Goal: Task Accomplishment & Management: Manage account settings

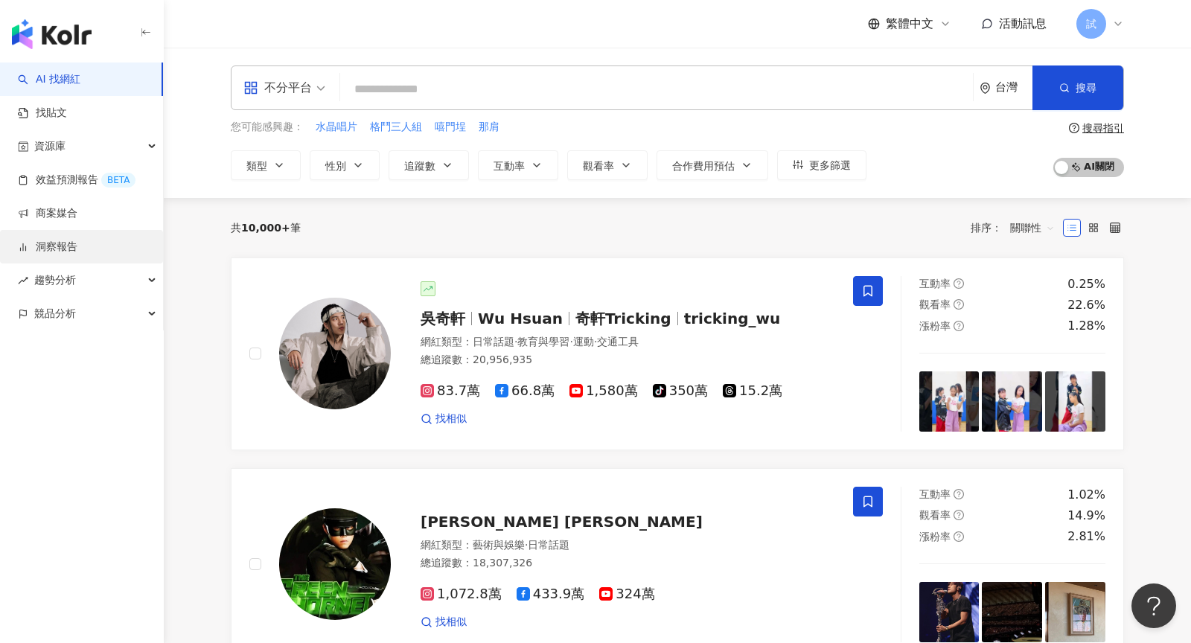
click at [52, 240] on link "洞察報告" at bounding box center [48, 247] width 60 height 15
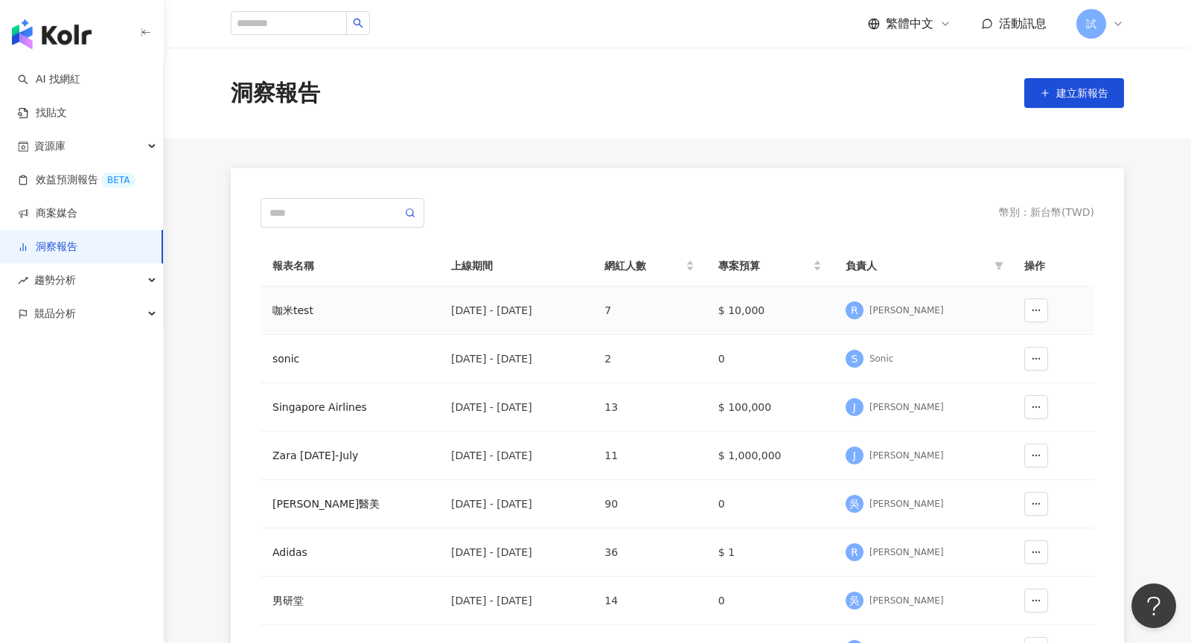
click at [297, 313] on div "咖米test" at bounding box center [349, 310] width 155 height 16
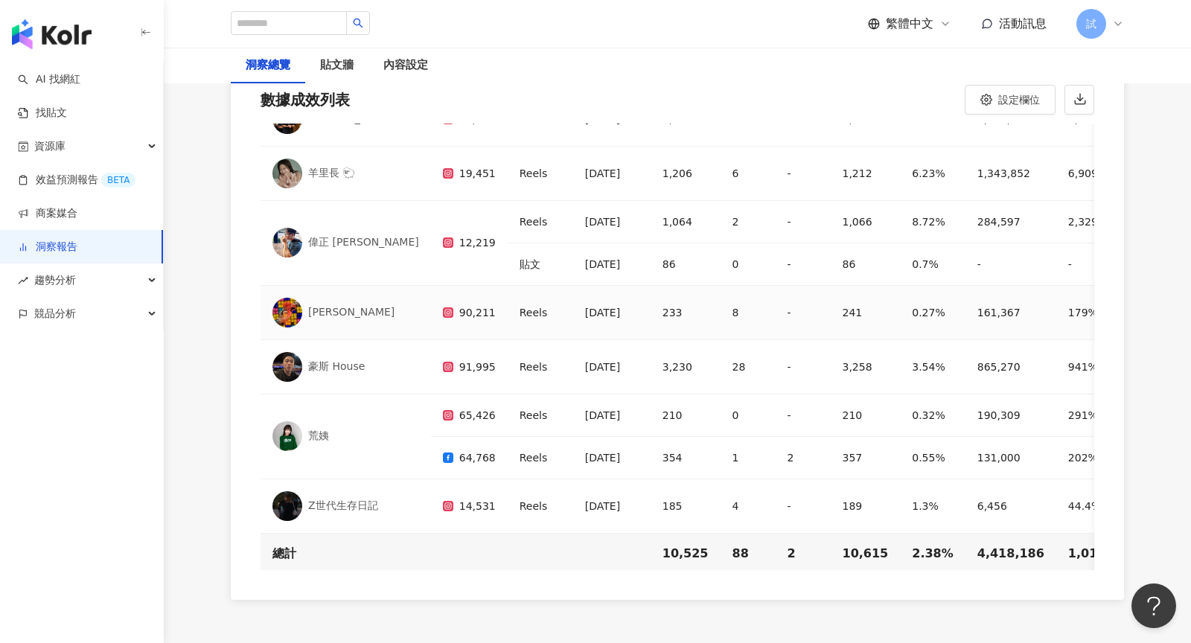
scroll to position [30, 0]
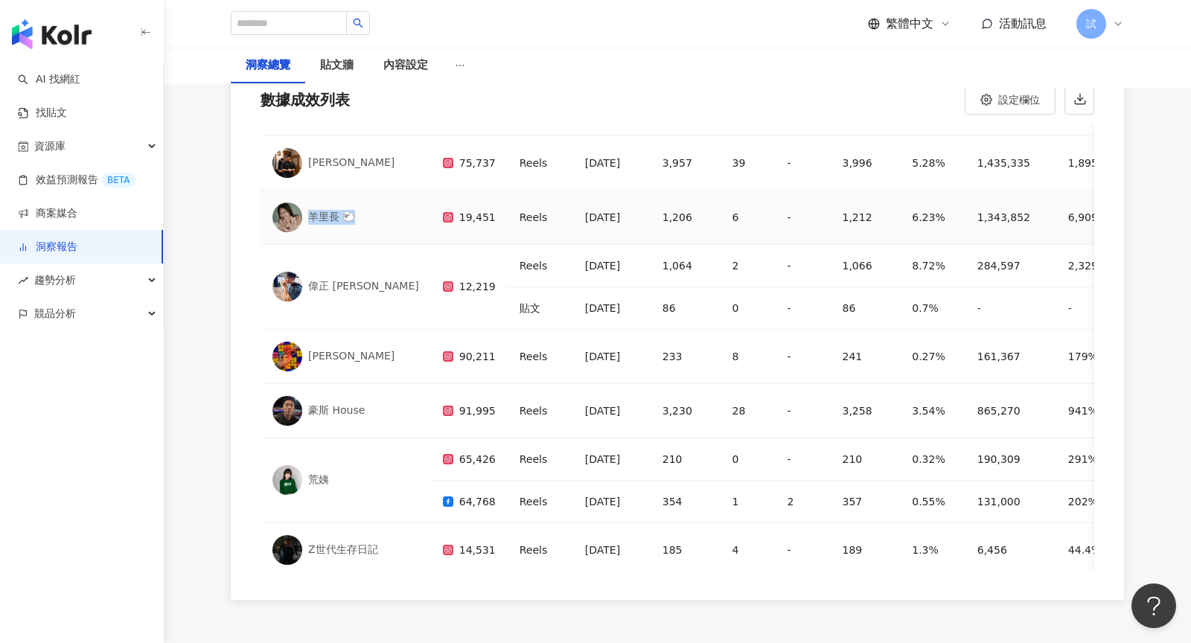
drag, startPoint x: 309, startPoint y: 187, endPoint x: 368, endPoint y: 188, distance: 59.6
click at [368, 202] on div "羊里長 🐑" at bounding box center [345, 217] width 147 height 30
copy div "羊里長 🐑"
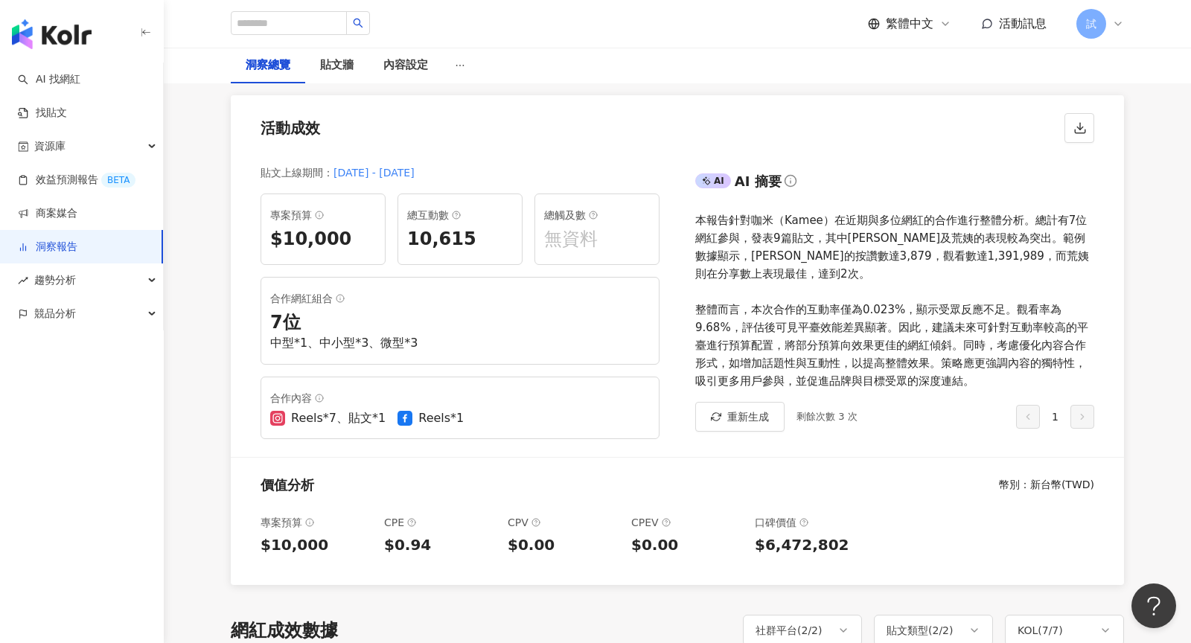
scroll to position [125, 0]
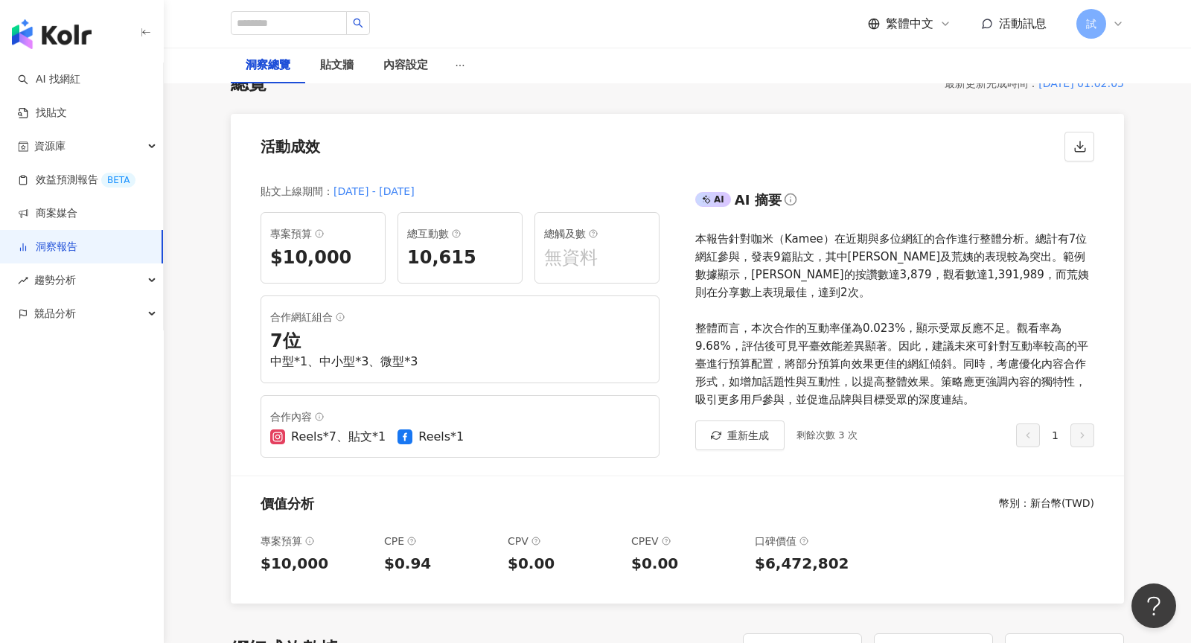
click at [1122, 31] on div "試" at bounding box center [1100, 24] width 48 height 30
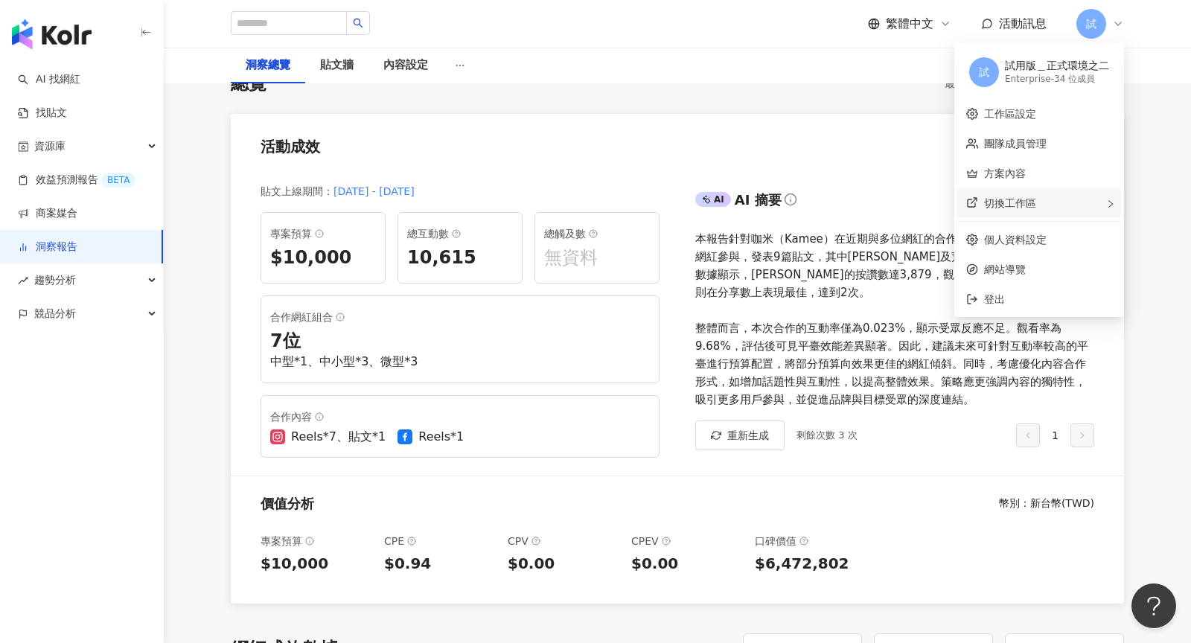
click at [1047, 208] on div "切換工作區" at bounding box center [1039, 203] width 164 height 30
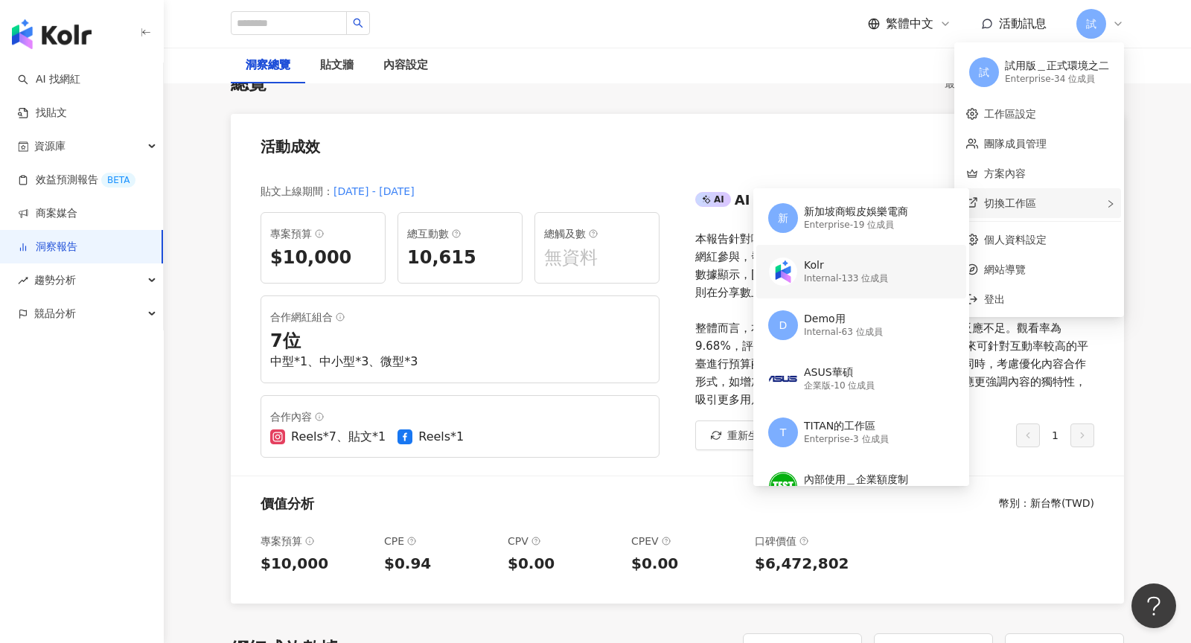
click at [843, 278] on div "Internal - 133 位成員" at bounding box center [846, 278] width 84 height 13
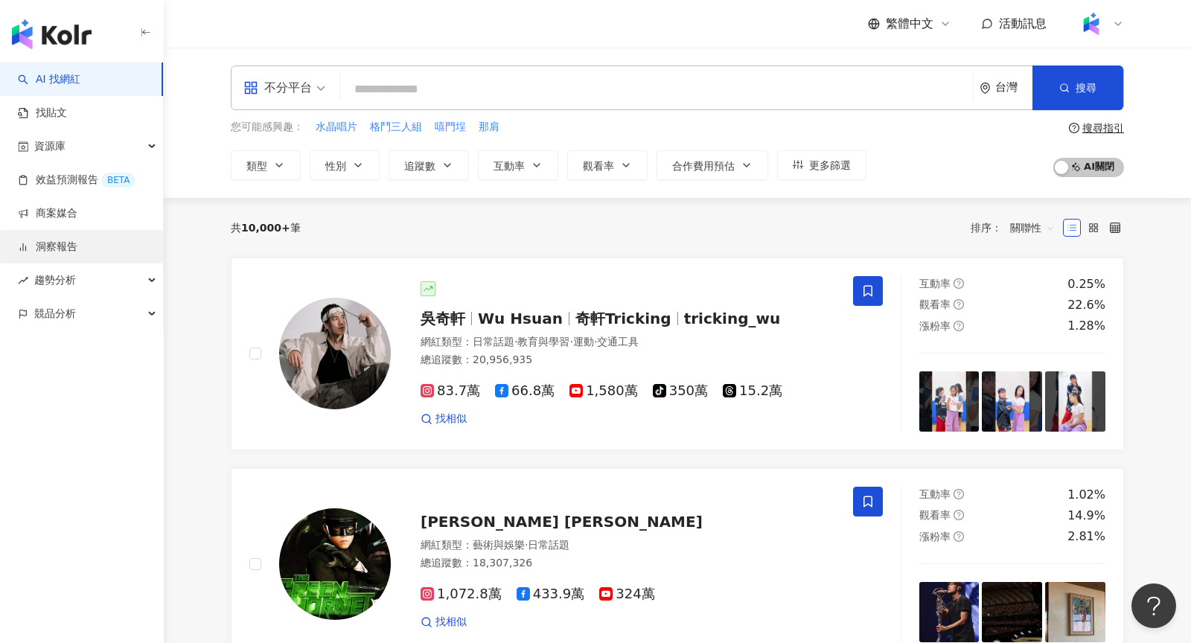
click at [77, 241] on link "洞察報告" at bounding box center [48, 247] width 60 height 15
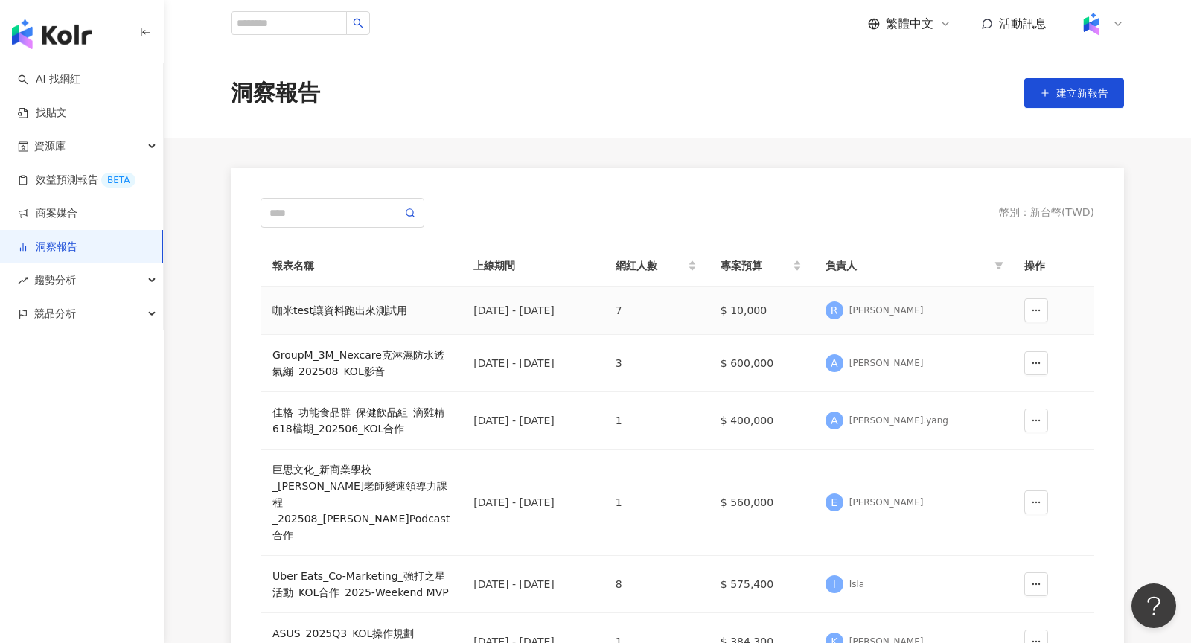
click at [368, 311] on div "咖米test讓資料跑出來測試用" at bounding box center [360, 310] width 177 height 16
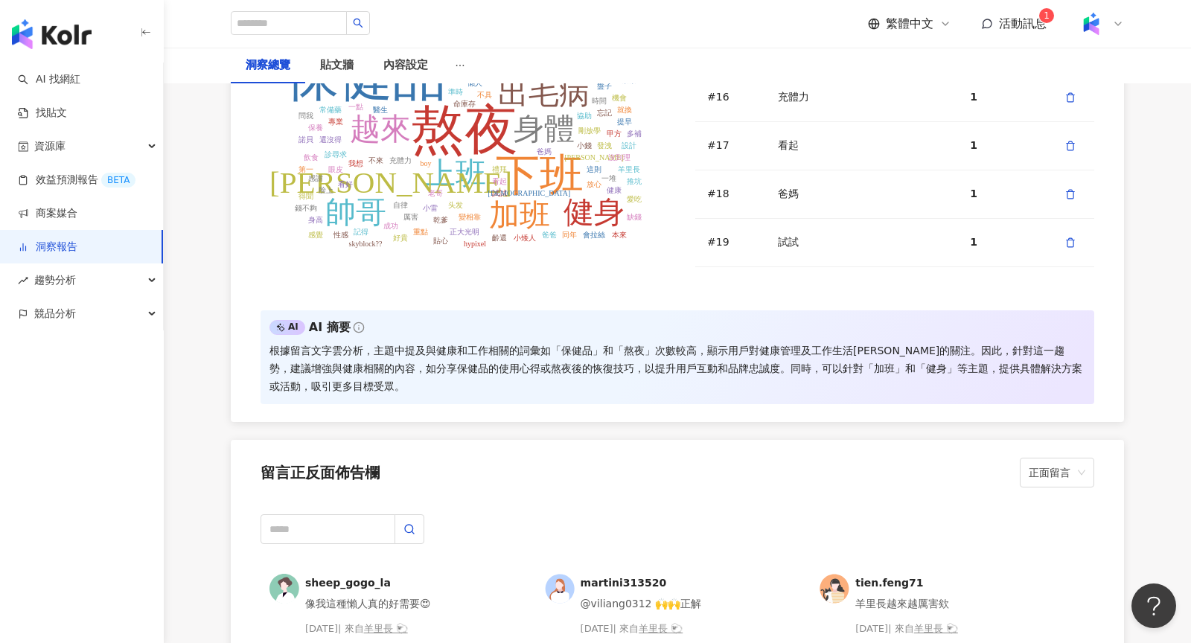
scroll to position [2940, 0]
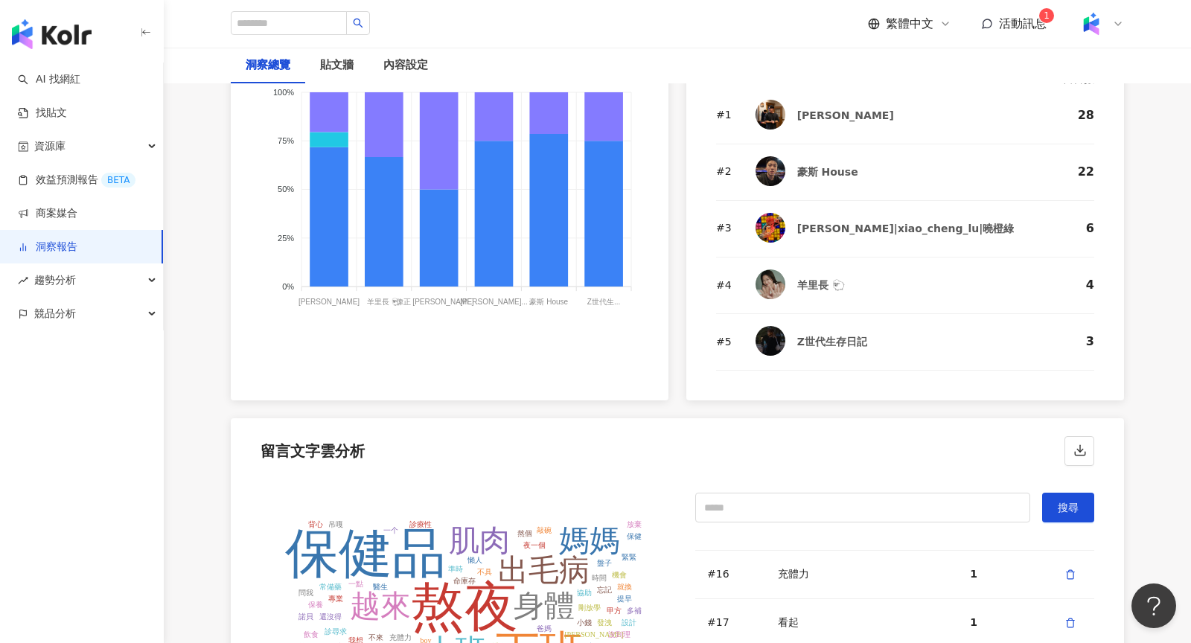
click at [1023, 29] on span "活動訊息" at bounding box center [1023, 23] width 48 height 14
click at [1140, 21] on div "繁體中文 活動訊息 1" at bounding box center [677, 24] width 953 height 48
click at [69, 206] on link "商案媒合" at bounding box center [48, 213] width 60 height 15
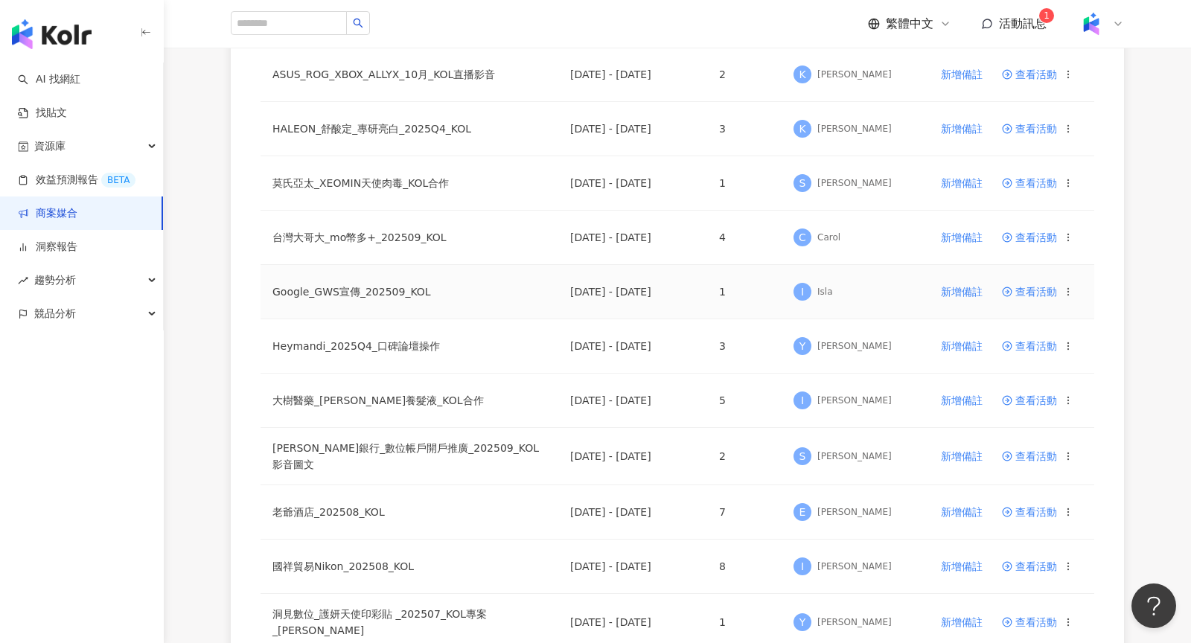
scroll to position [442, 0]
click at [1030, 287] on span "查看活動" at bounding box center [1029, 292] width 55 height 10
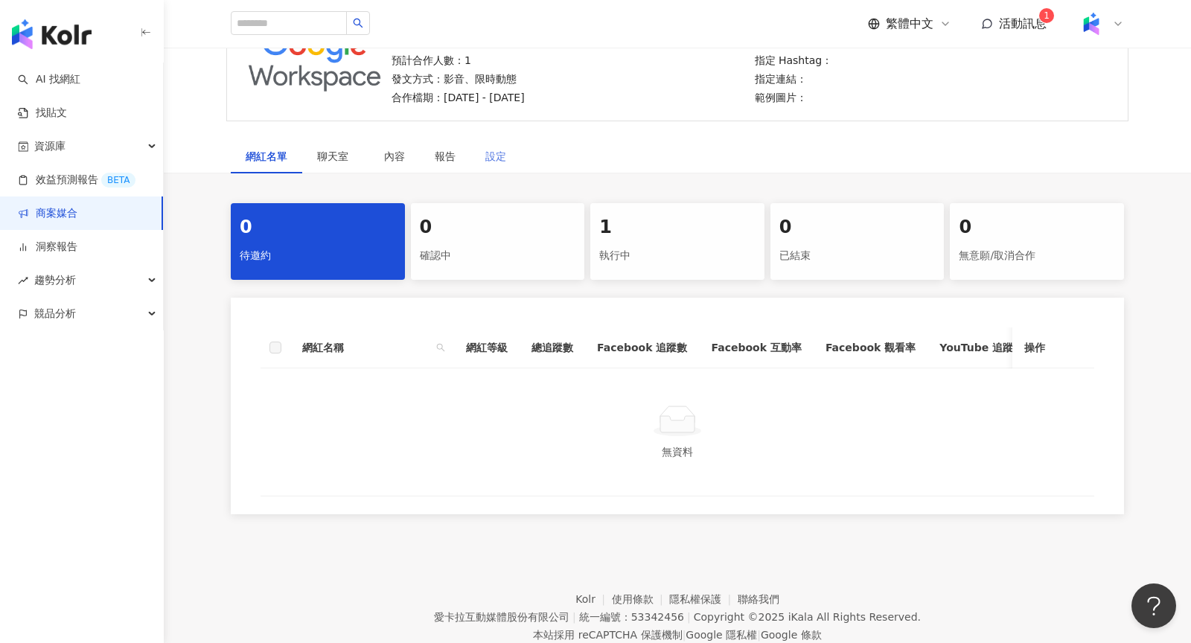
scroll to position [203, 0]
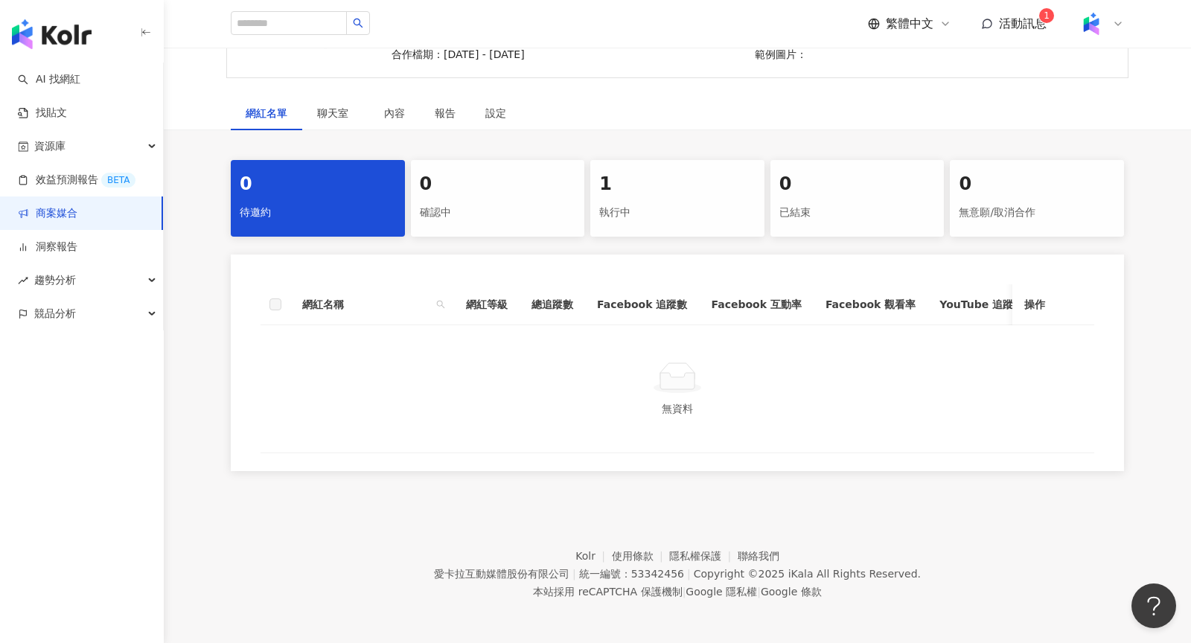
click at [639, 233] on div "1 執行中" at bounding box center [677, 198] width 174 height 77
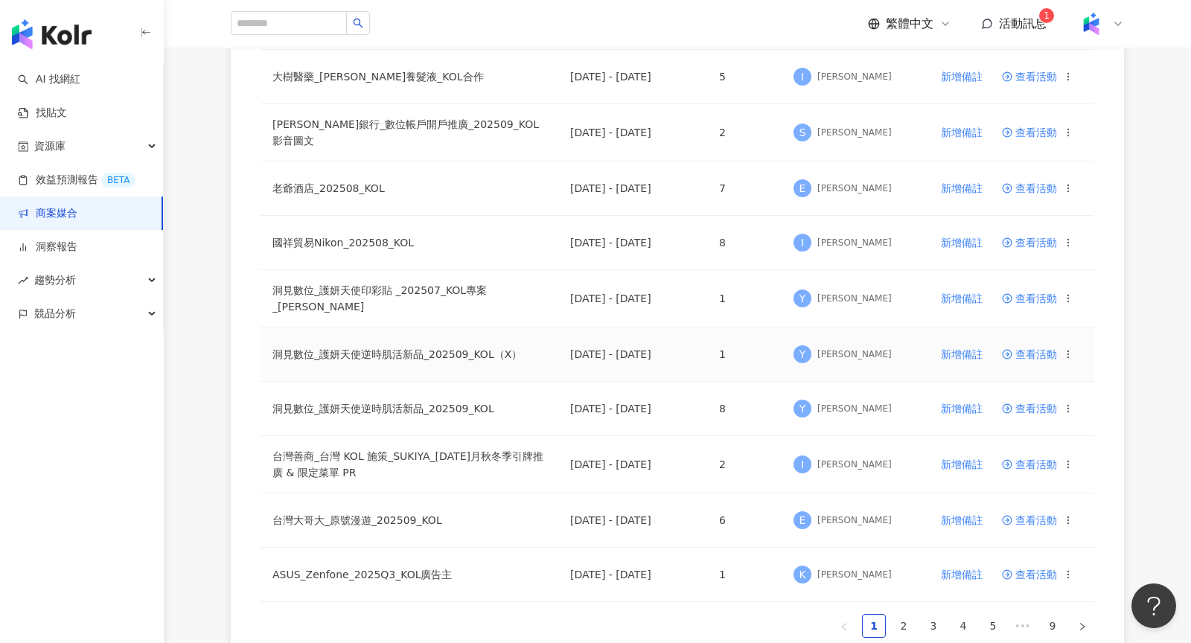
scroll to position [834, 0]
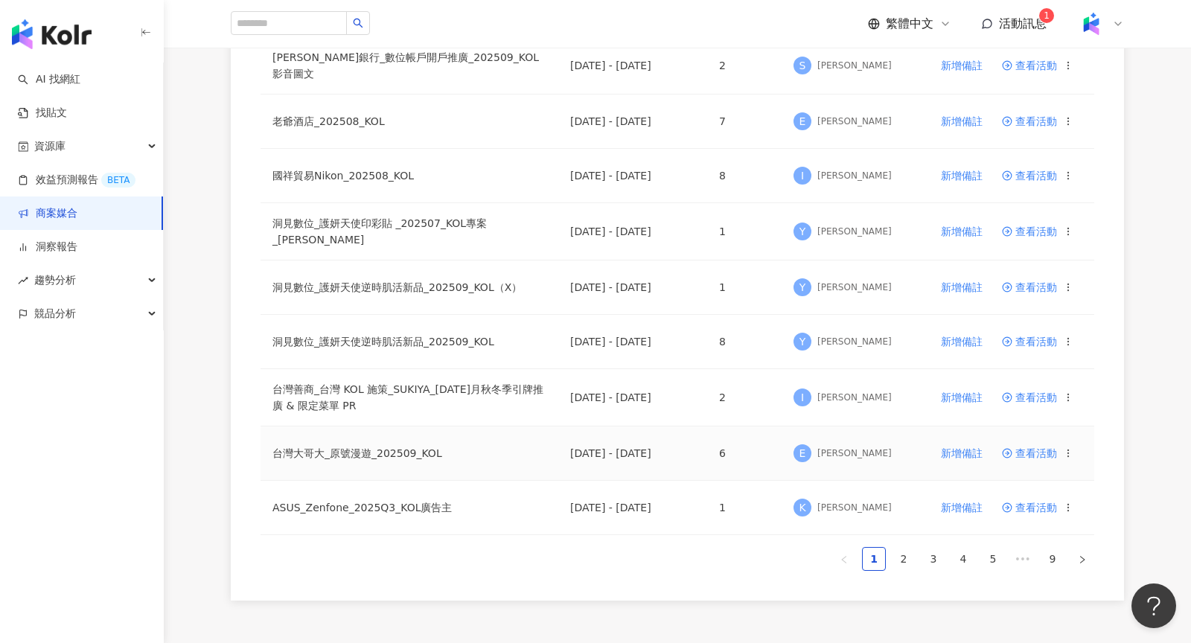
click at [1034, 448] on span "查看活動" at bounding box center [1029, 453] width 55 height 10
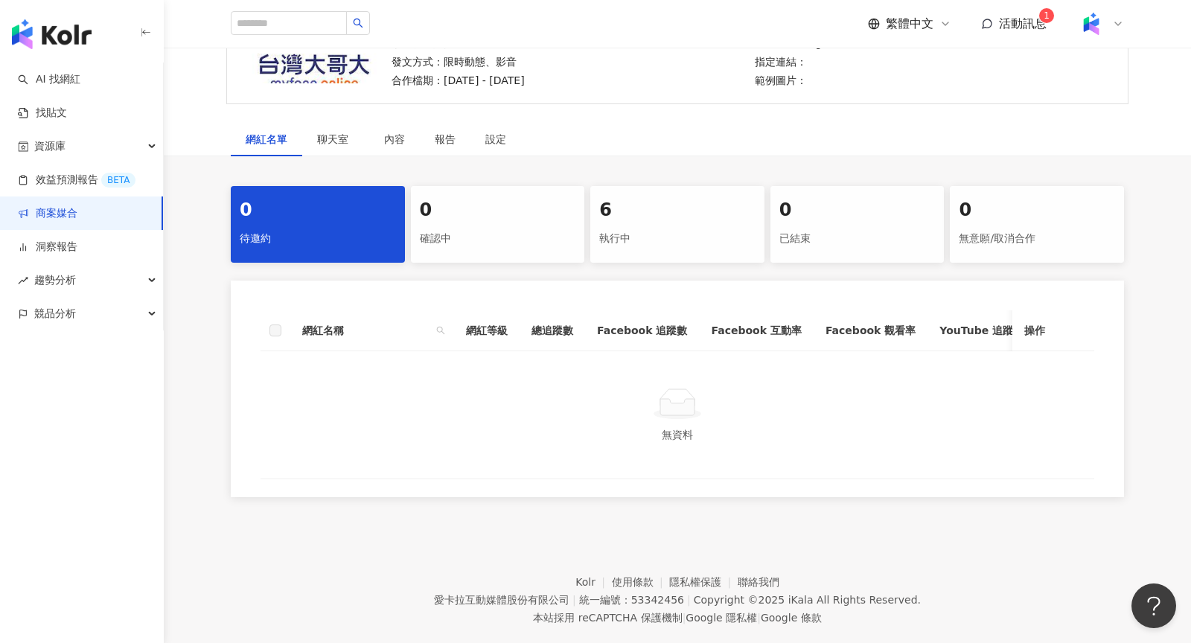
scroll to position [203, 0]
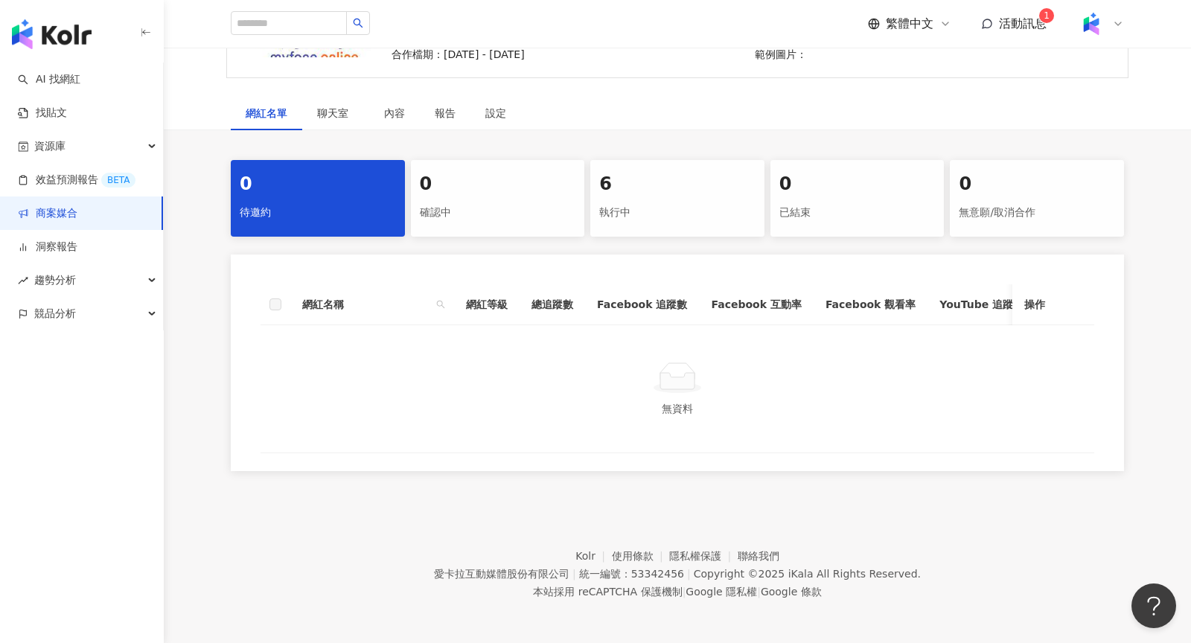
click at [639, 211] on div "執行中" at bounding box center [677, 212] width 156 height 25
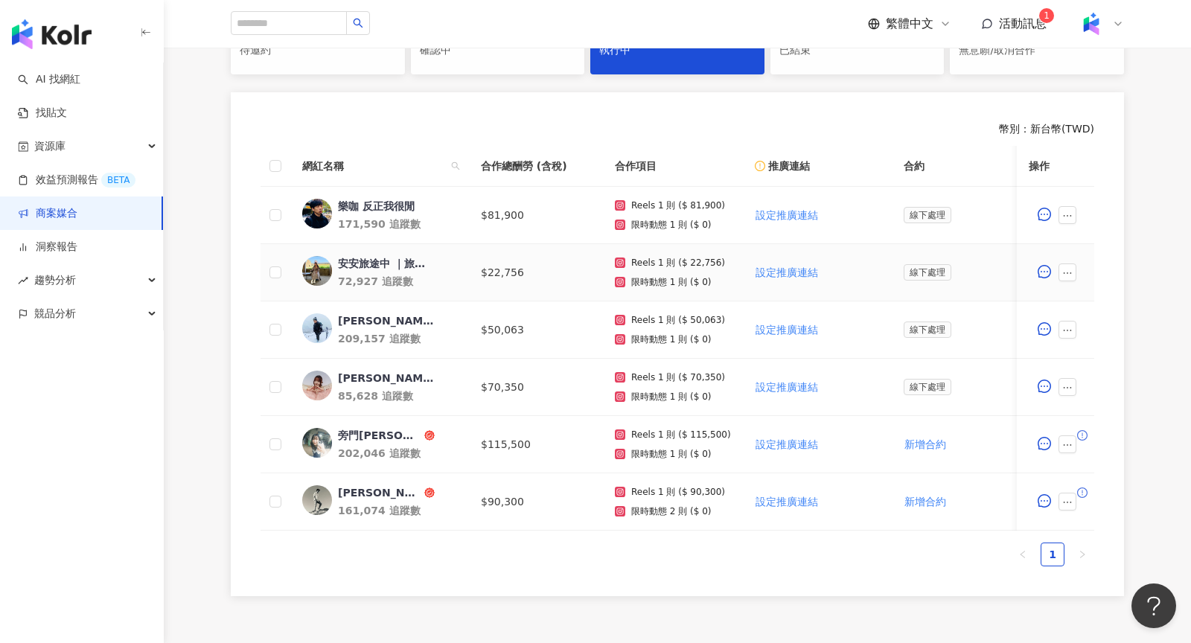
scroll to position [367, 0]
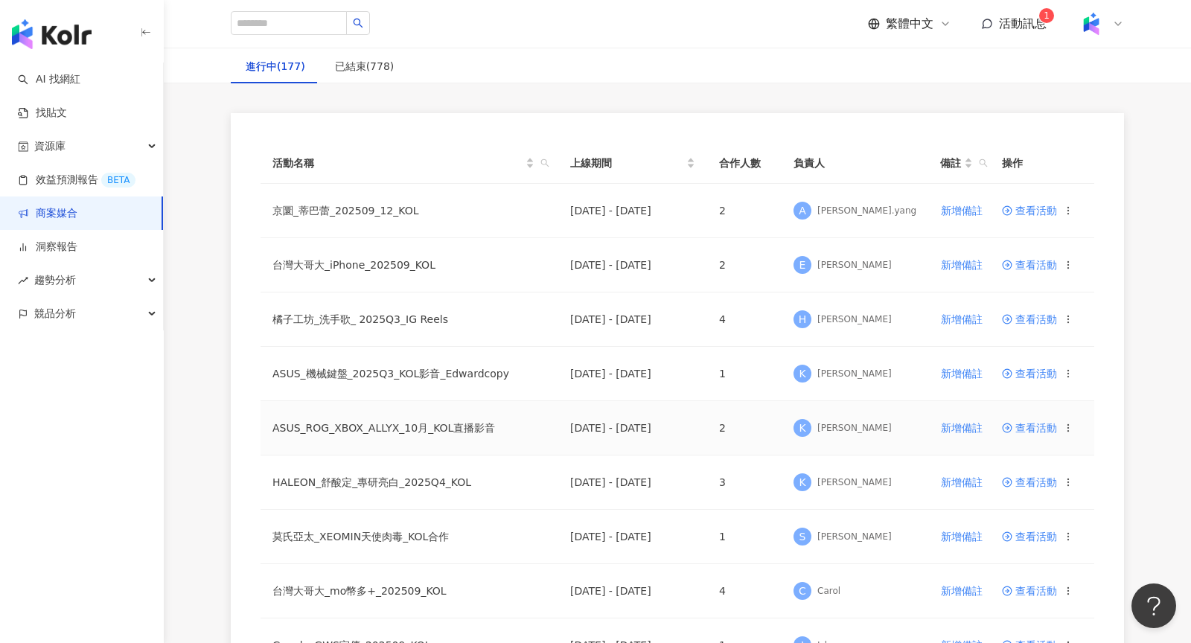
scroll to position [99, 0]
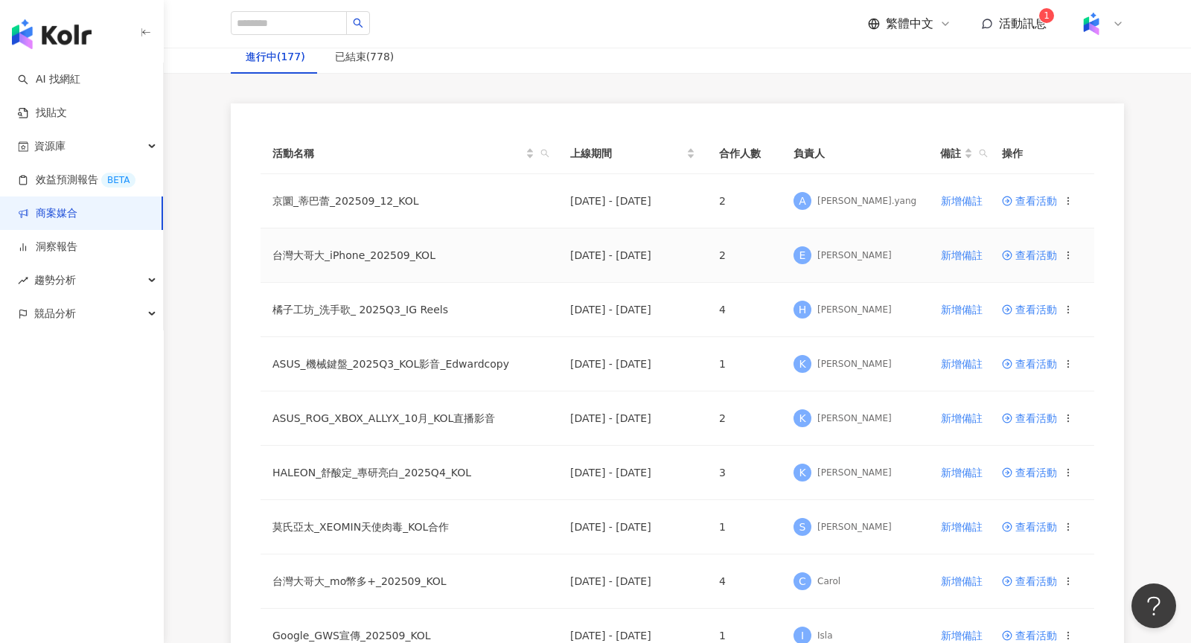
click at [1047, 259] on span "查看活動" at bounding box center [1029, 255] width 55 height 10
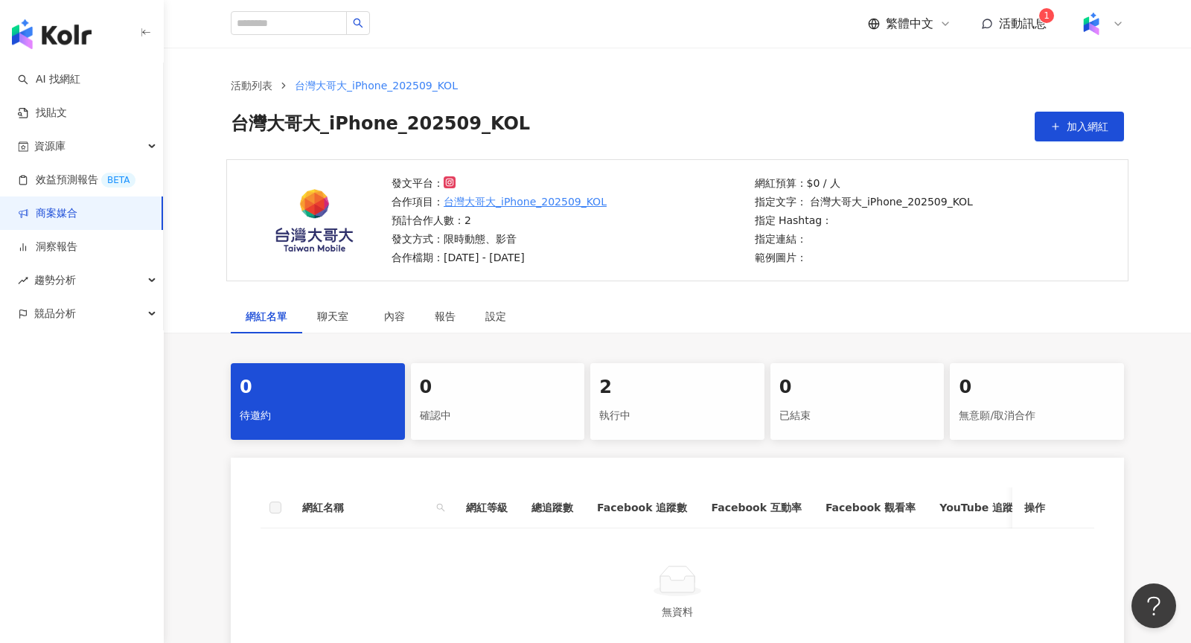
click at [650, 420] on div "執行中" at bounding box center [677, 415] width 156 height 25
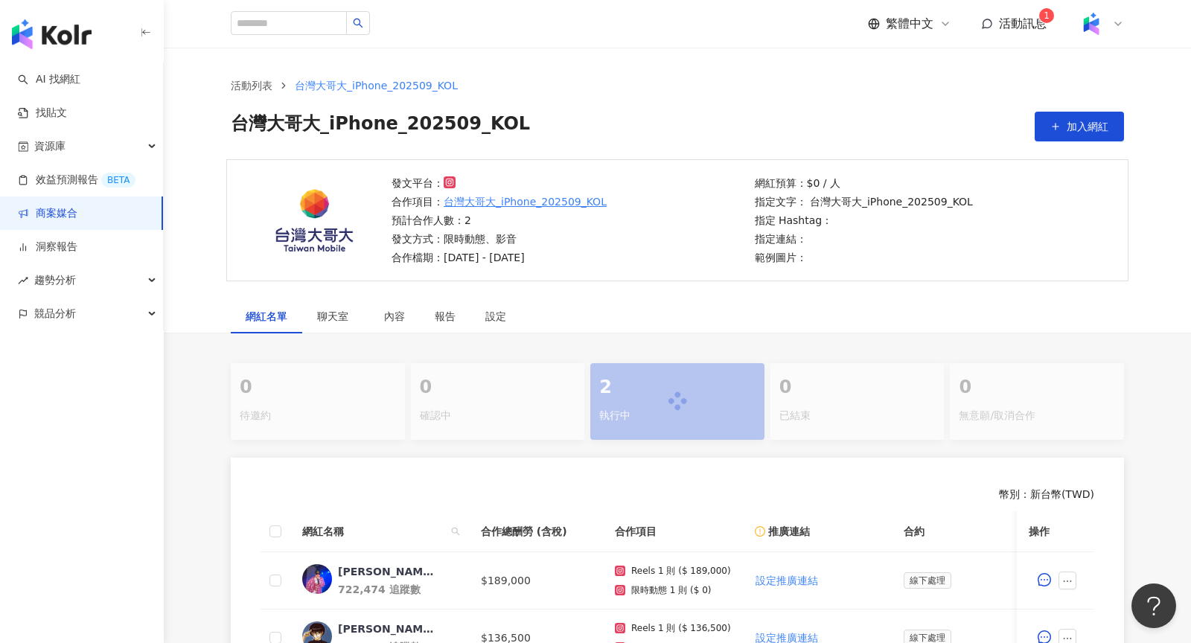
scroll to position [131, 0]
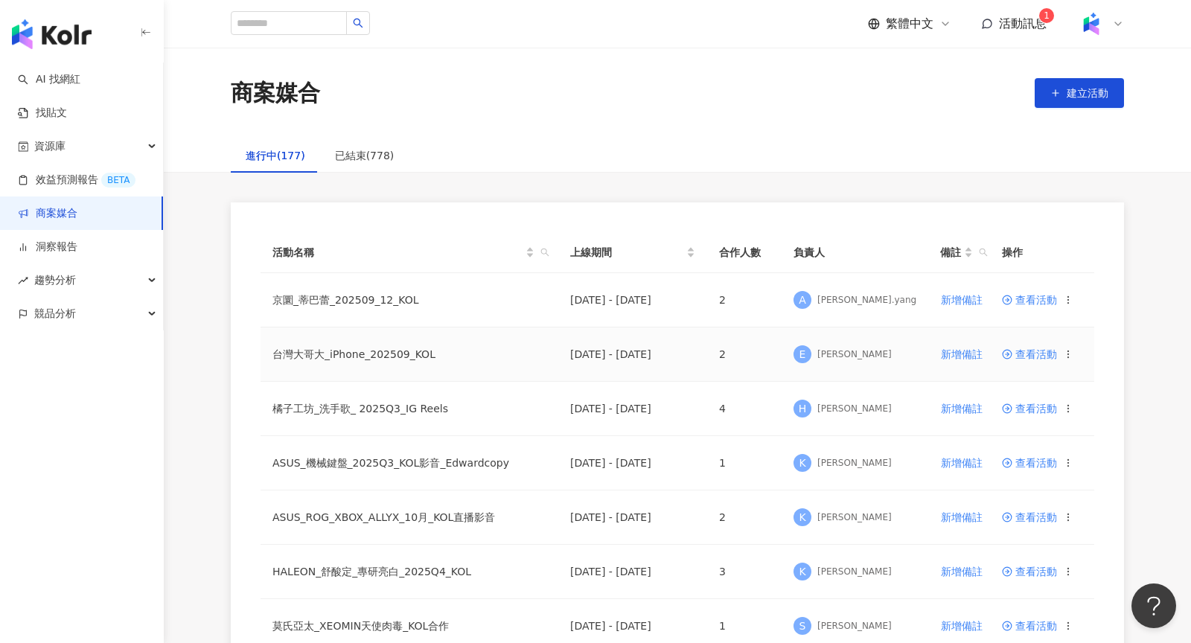
scroll to position [943, 0]
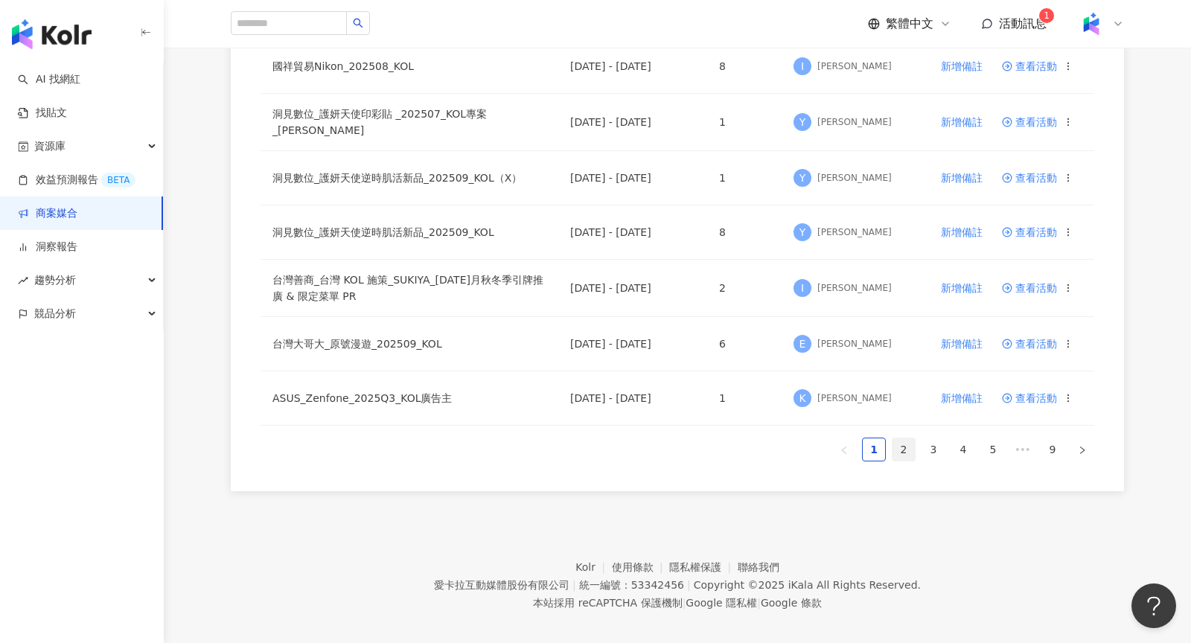
click at [904, 441] on link "2" at bounding box center [903, 449] width 22 height 22
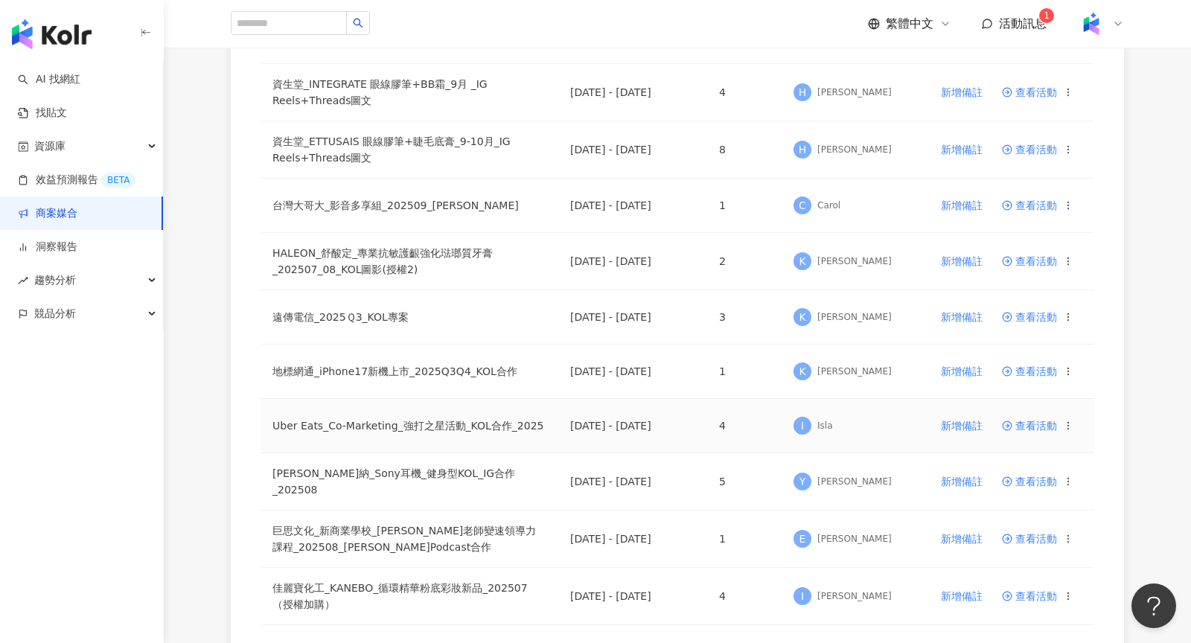
scroll to position [478, 0]
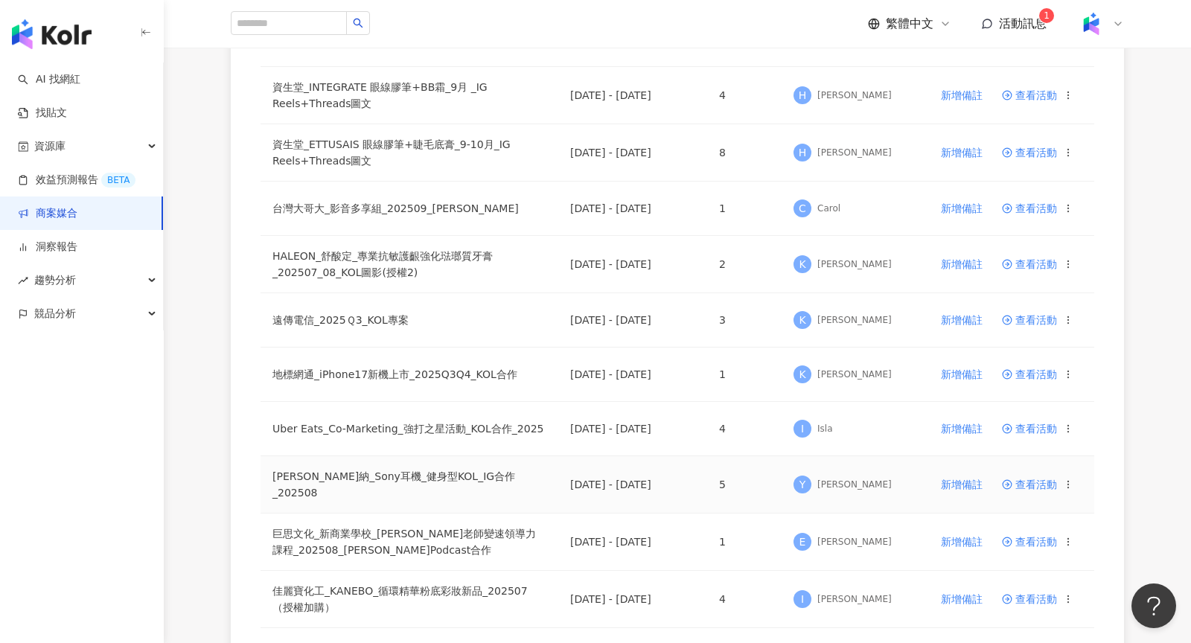
click at [1023, 479] on span "查看活動" at bounding box center [1029, 484] width 55 height 10
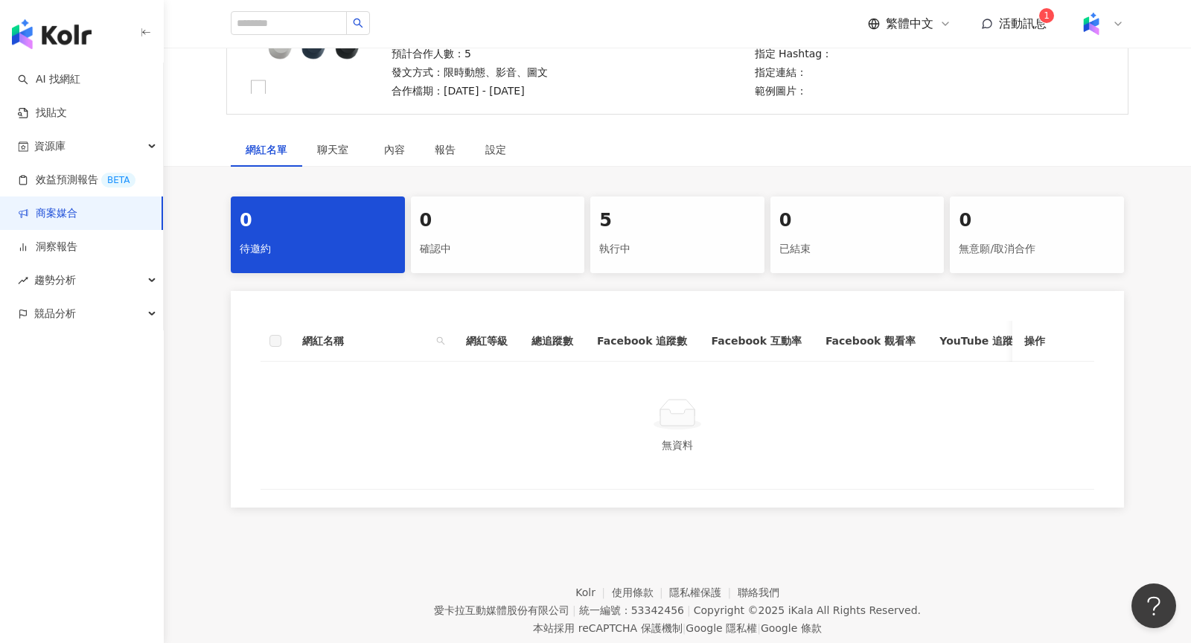
scroll to position [197, 0]
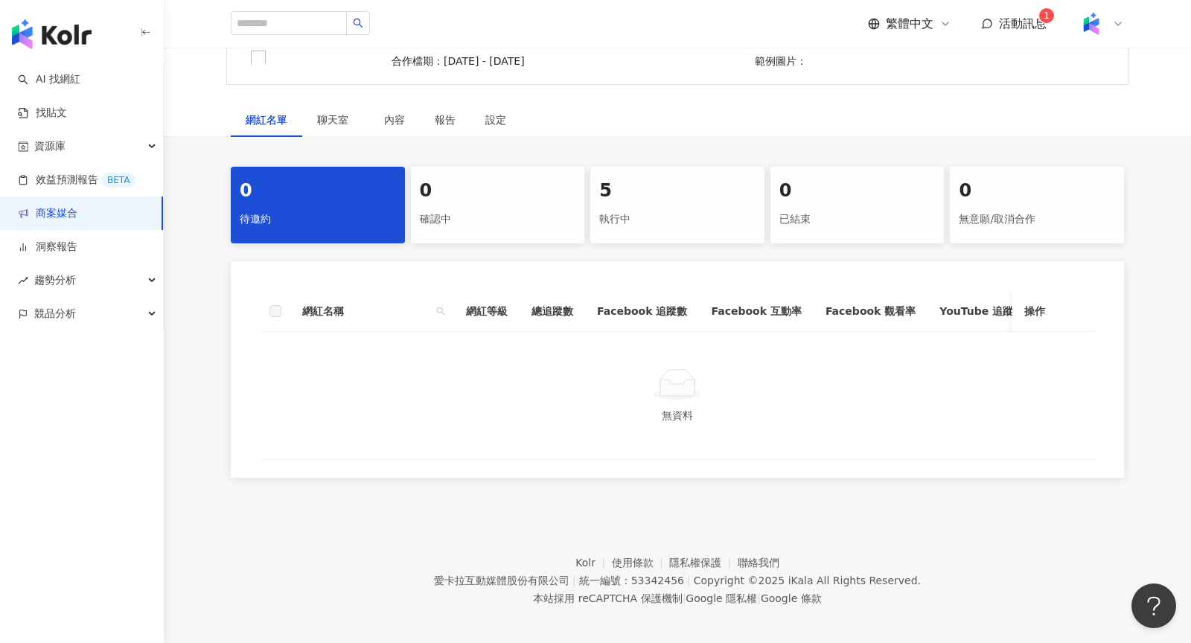
click at [693, 225] on div "執行中" at bounding box center [677, 219] width 156 height 25
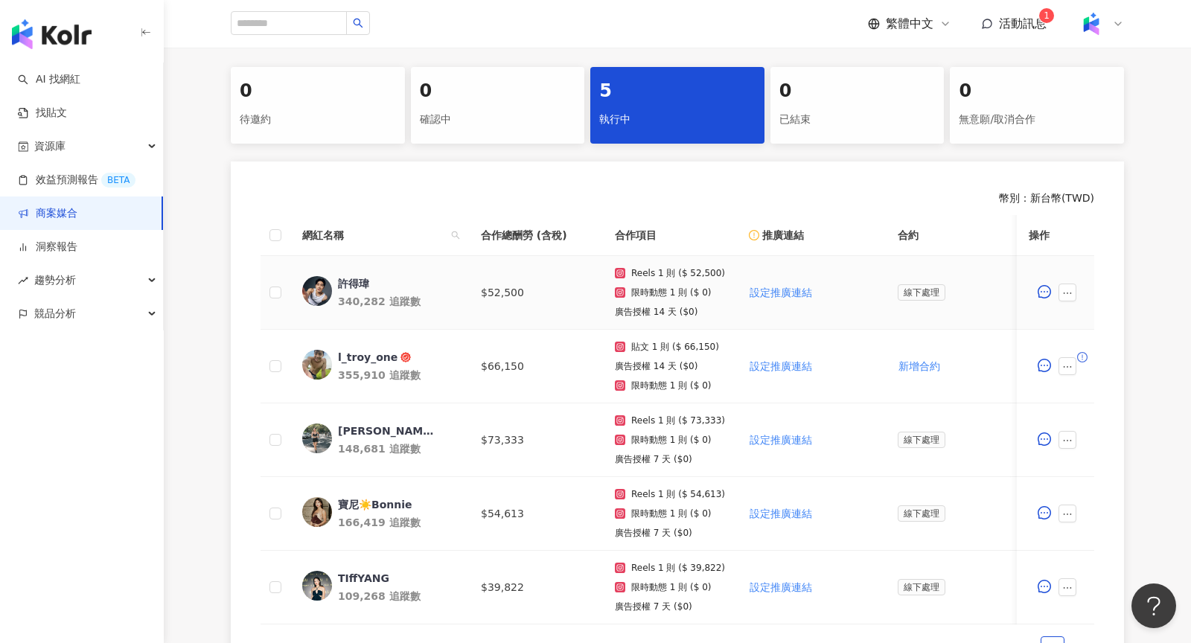
scroll to position [355, 0]
